Goal: Transaction & Acquisition: Purchase product/service

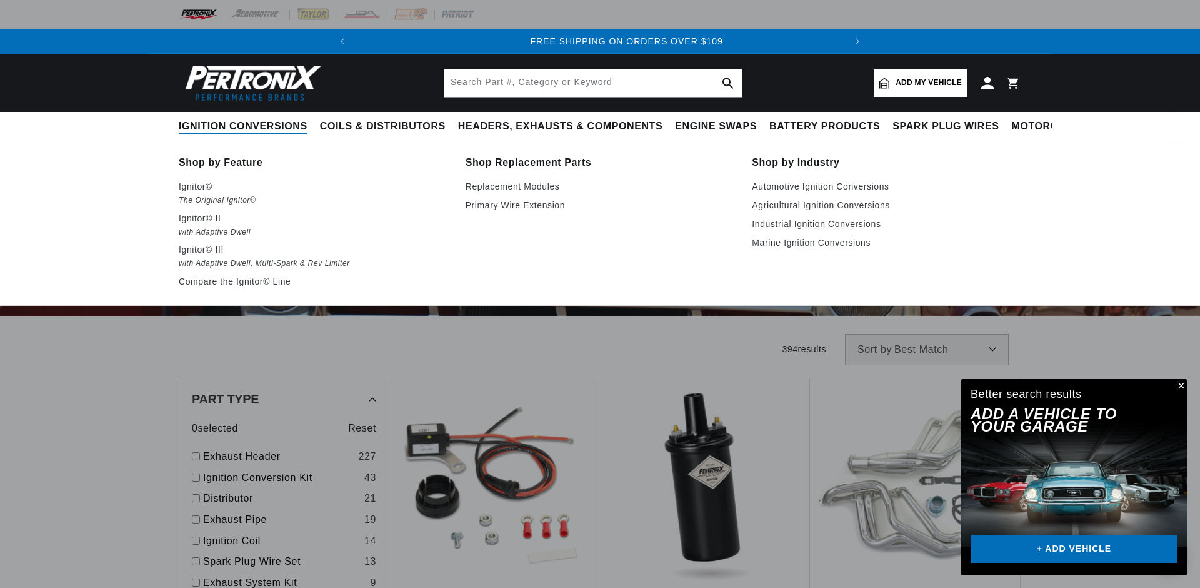
scroll to position [0, 467]
click at [800, 183] on link "Automotive Ignition Conversions" at bounding box center [886, 186] width 269 height 15
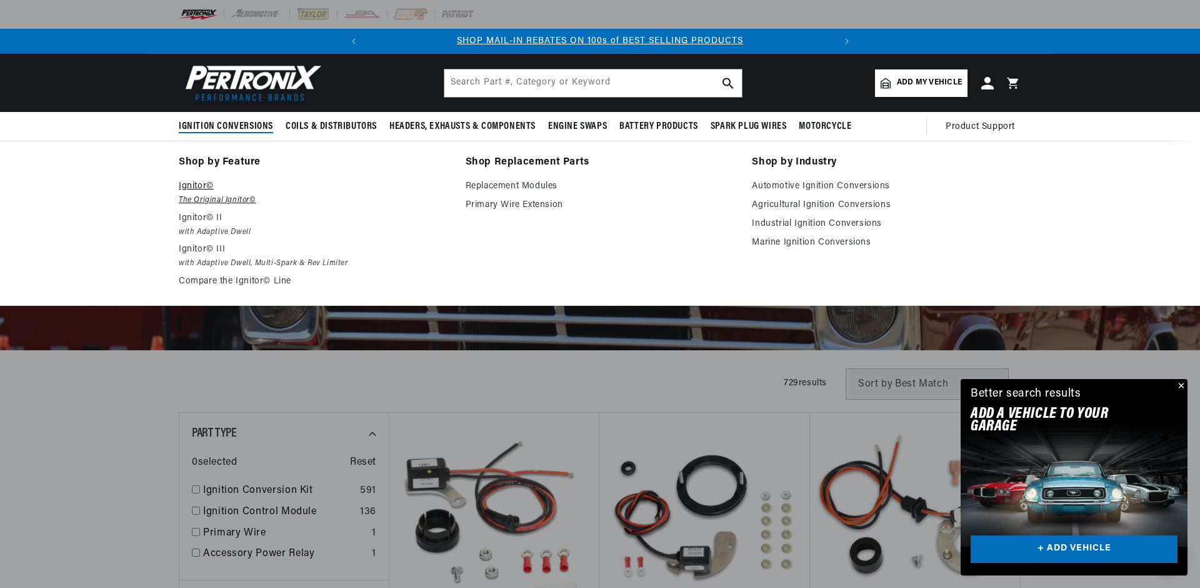
click at [186, 188] on p "Ignitor©" at bounding box center [313, 186] width 269 height 15
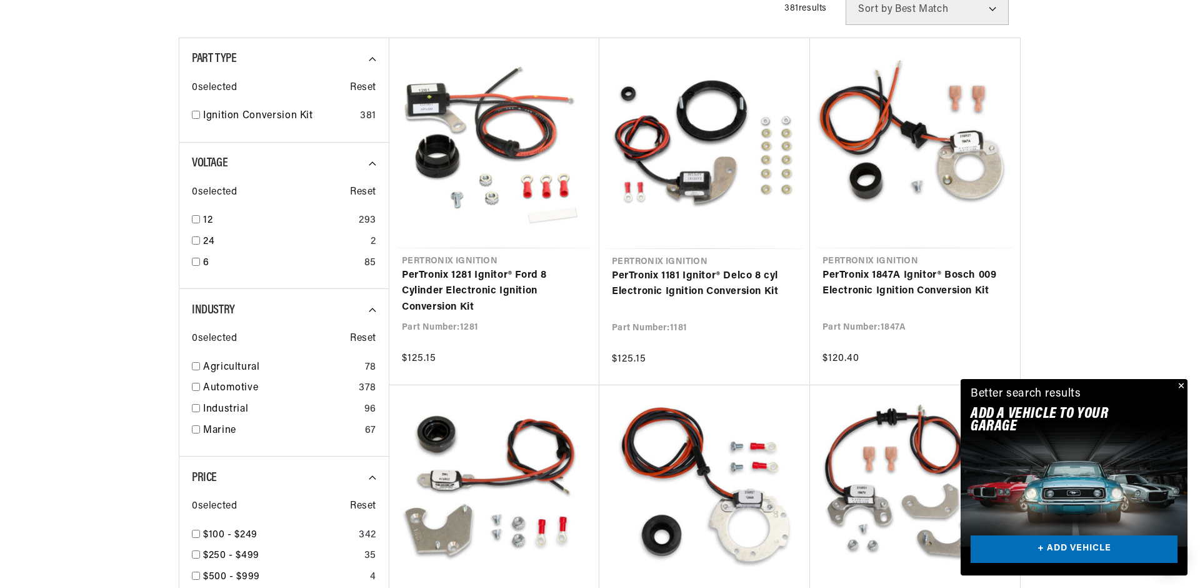
click at [1184, 384] on button "Close" at bounding box center [1180, 386] width 15 height 15
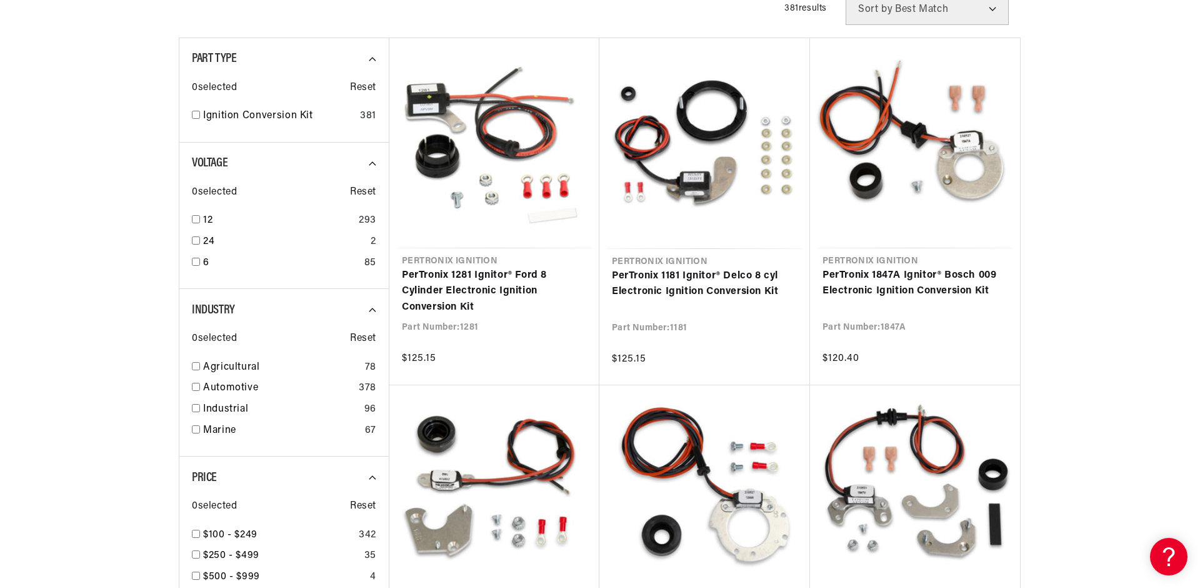
scroll to position [0, 467]
click at [193, 218] on input "checkbox" at bounding box center [196, 219] width 8 height 8
checkbox input "true"
click at [198, 117] on input "checkbox" at bounding box center [196, 115] width 8 height 8
checkbox input "true"
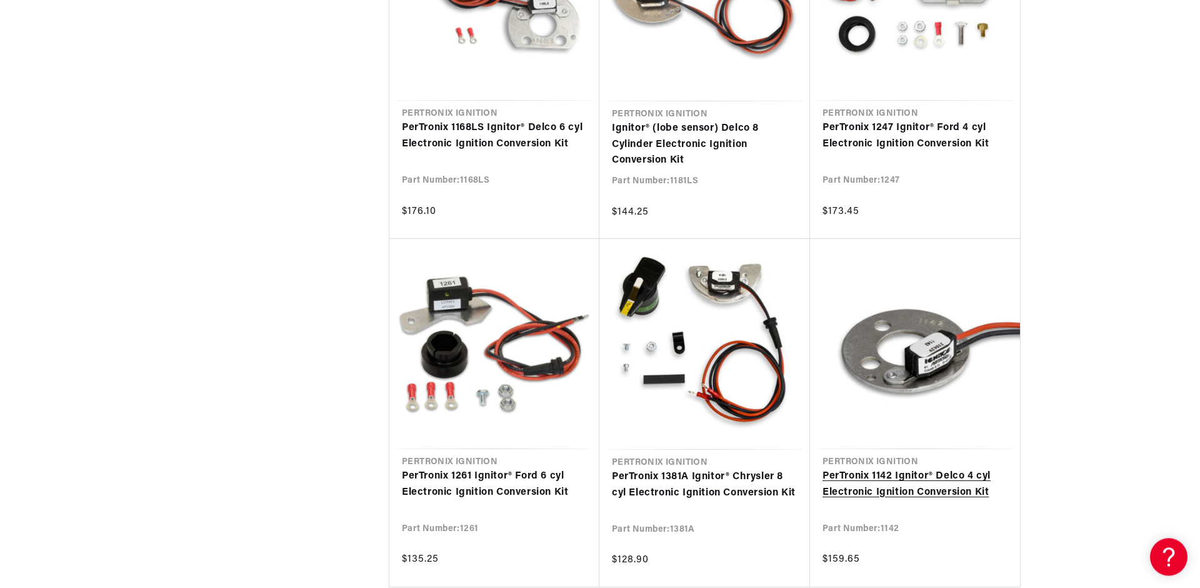
scroll to position [1190, 0]
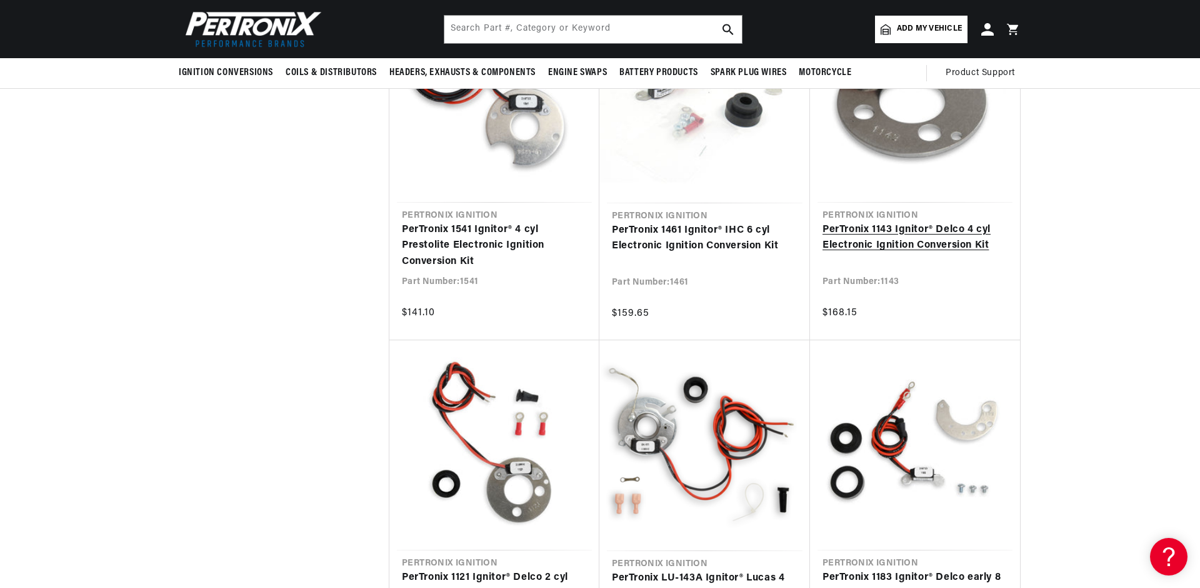
scroll to position [2041, 0]
